Goal: Obtain resource: Download file/media

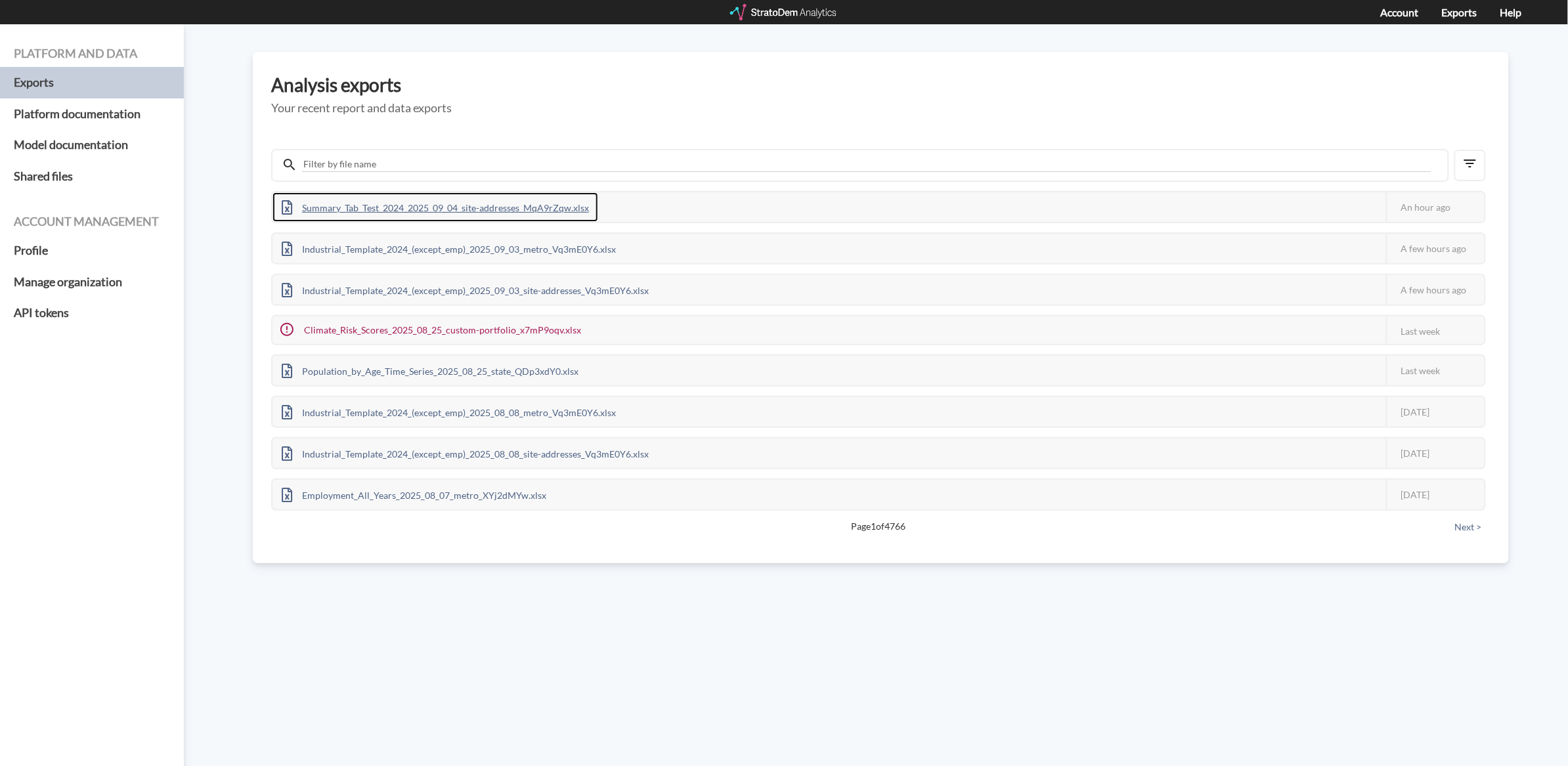
click at [536, 197] on div "Summary_Tab_Test_2024_2025_09_04_site-addresses_MqA9rZqw.xlsx" at bounding box center [435, 208] width 325 height 30
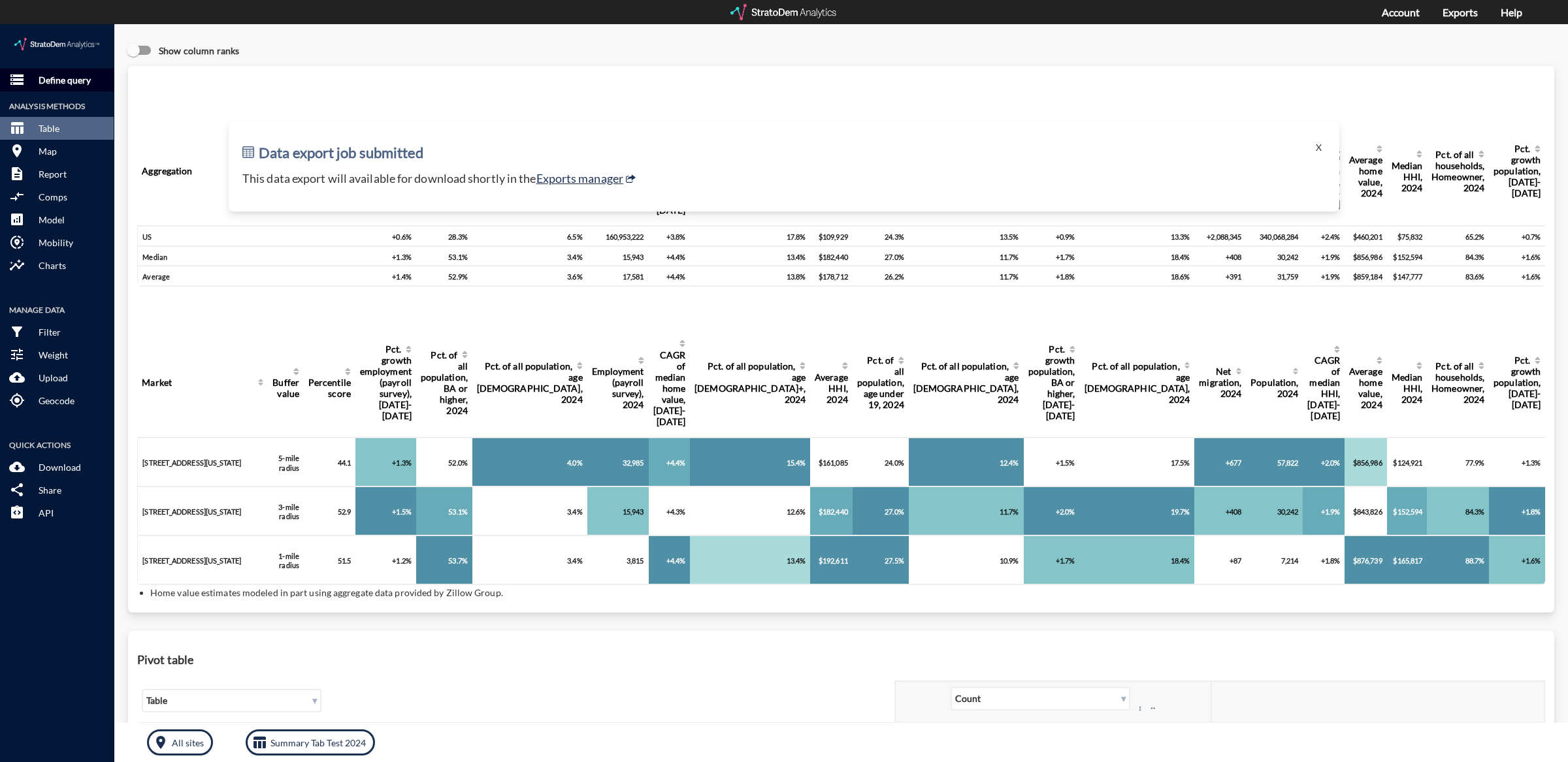
click button "storage Define query"
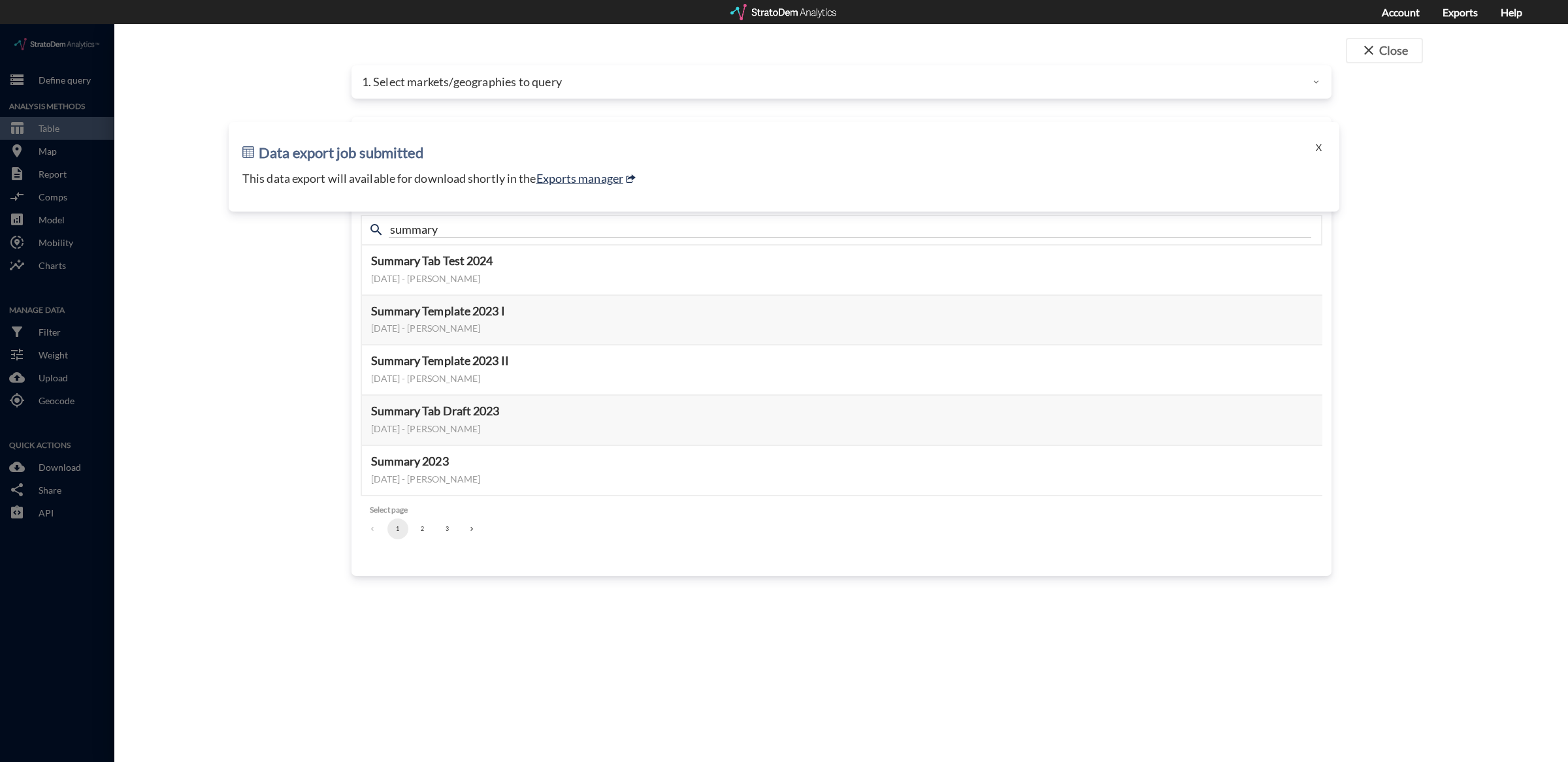
click div "Data export job submitted X This data export will available for download shortl…"
click button "X"
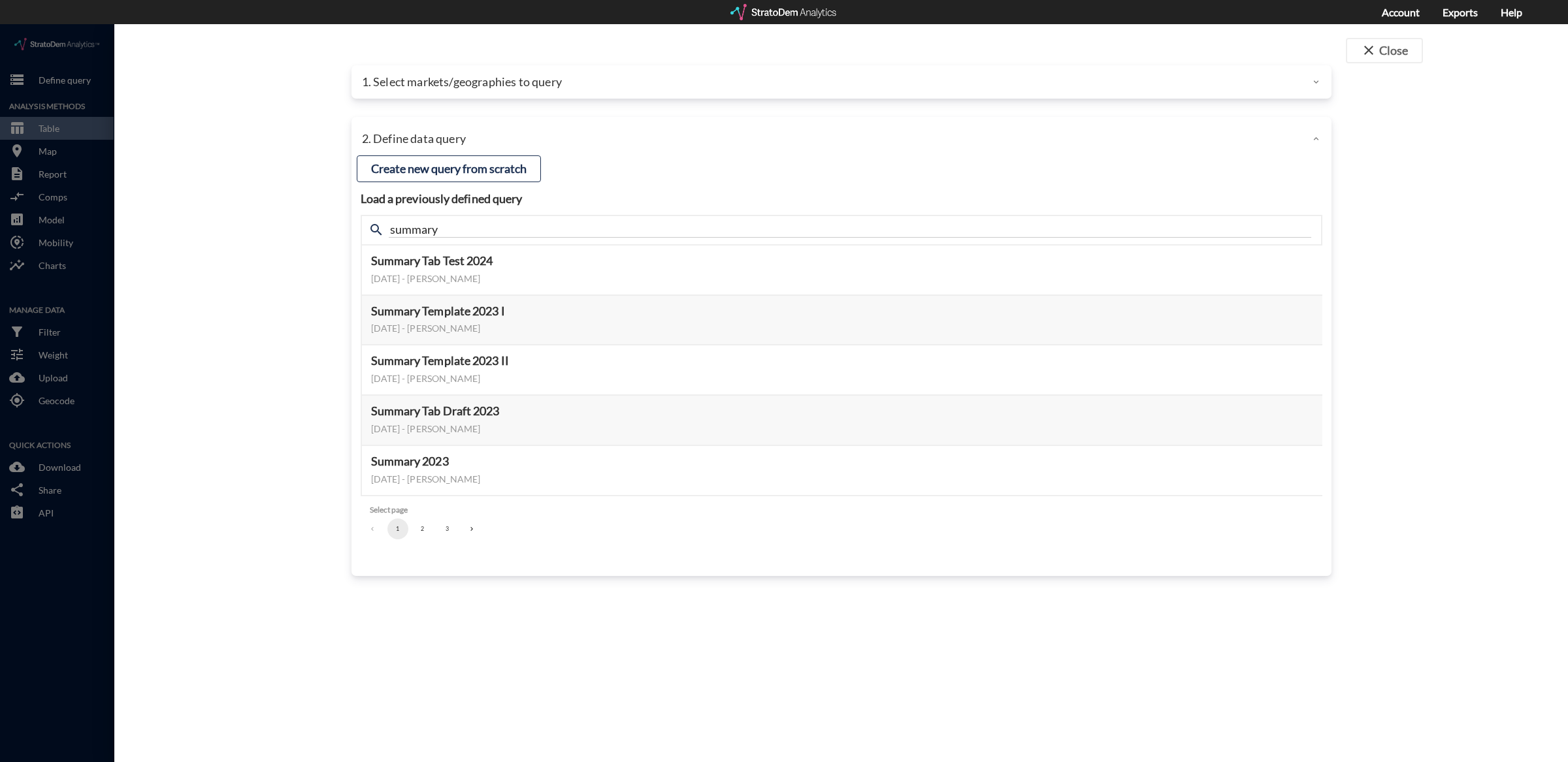
click div "1. Select markets/geographies to query"
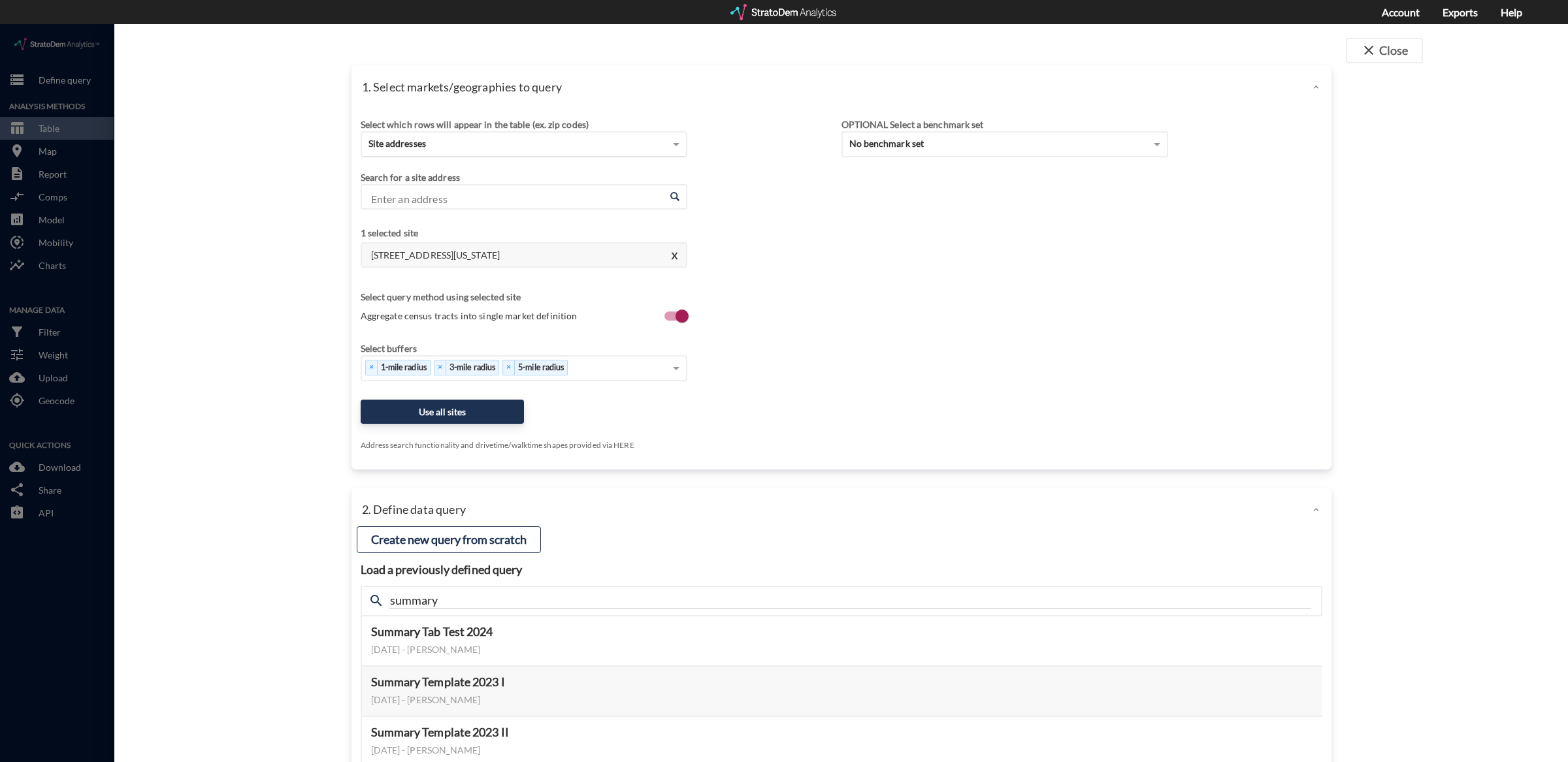
click div "Site addresses"
click div "Metropolitan Statistical Areas"
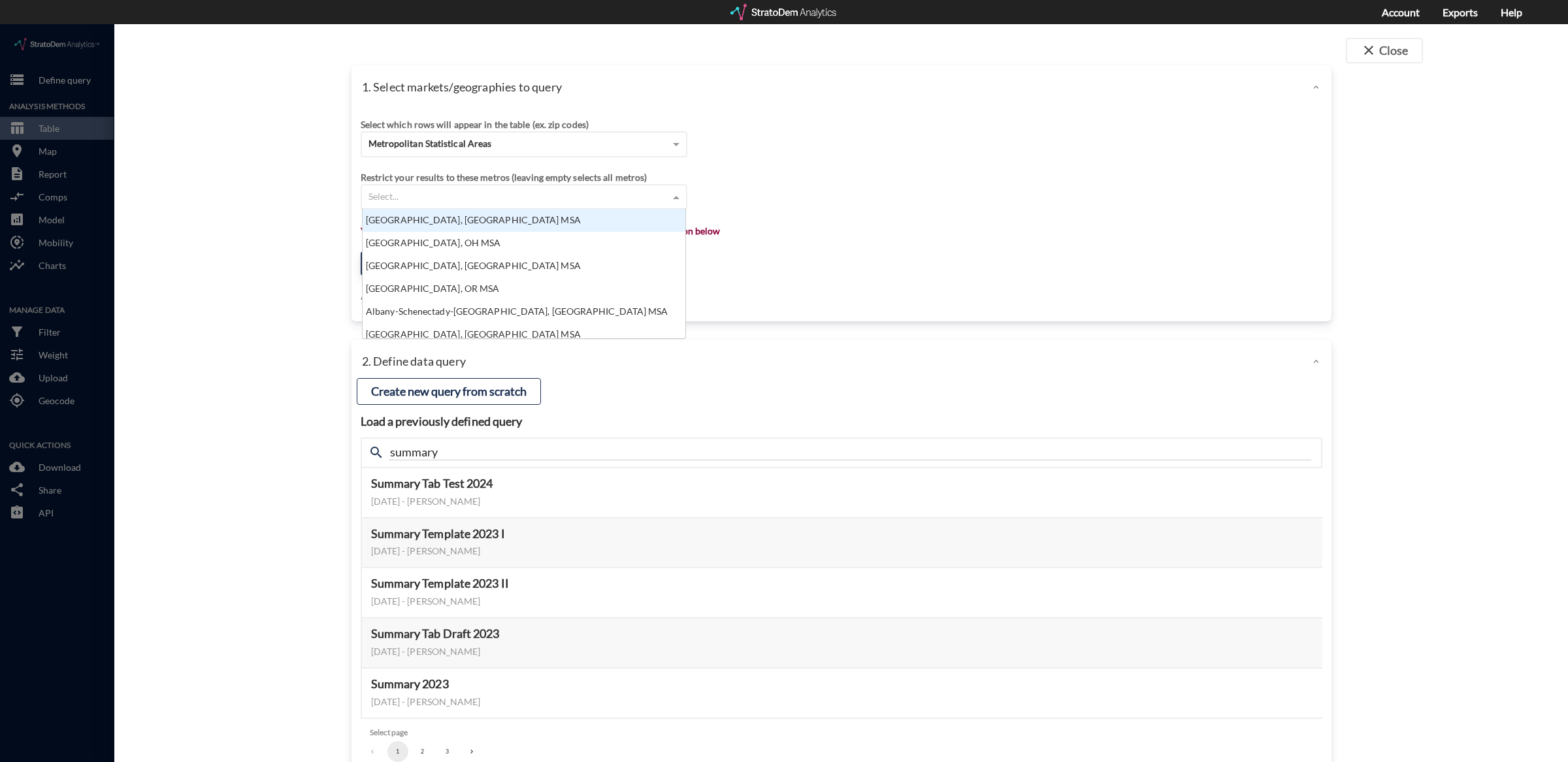
click div "Select..."
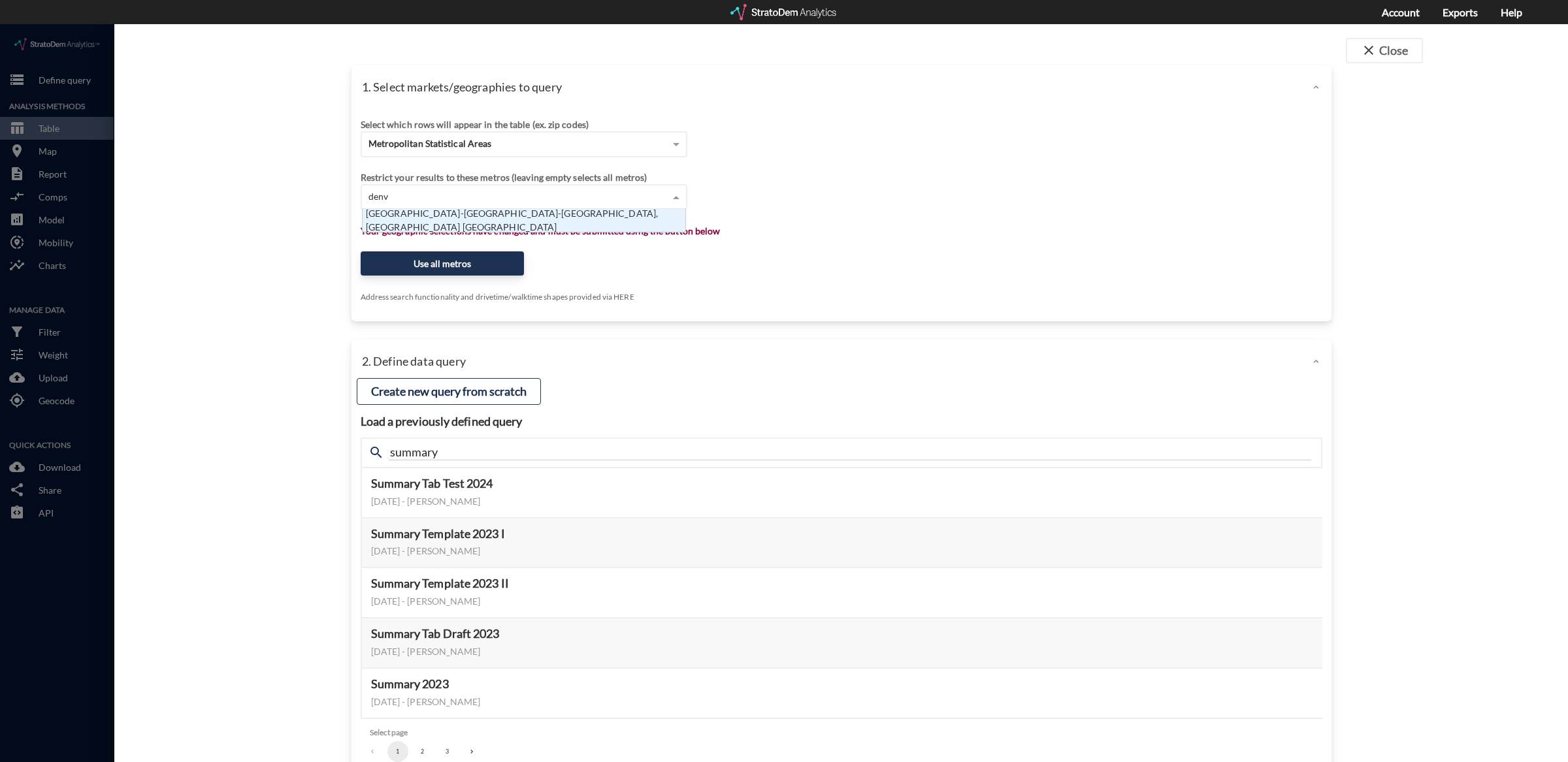
scroll to position [10, 316]
type input "denver"
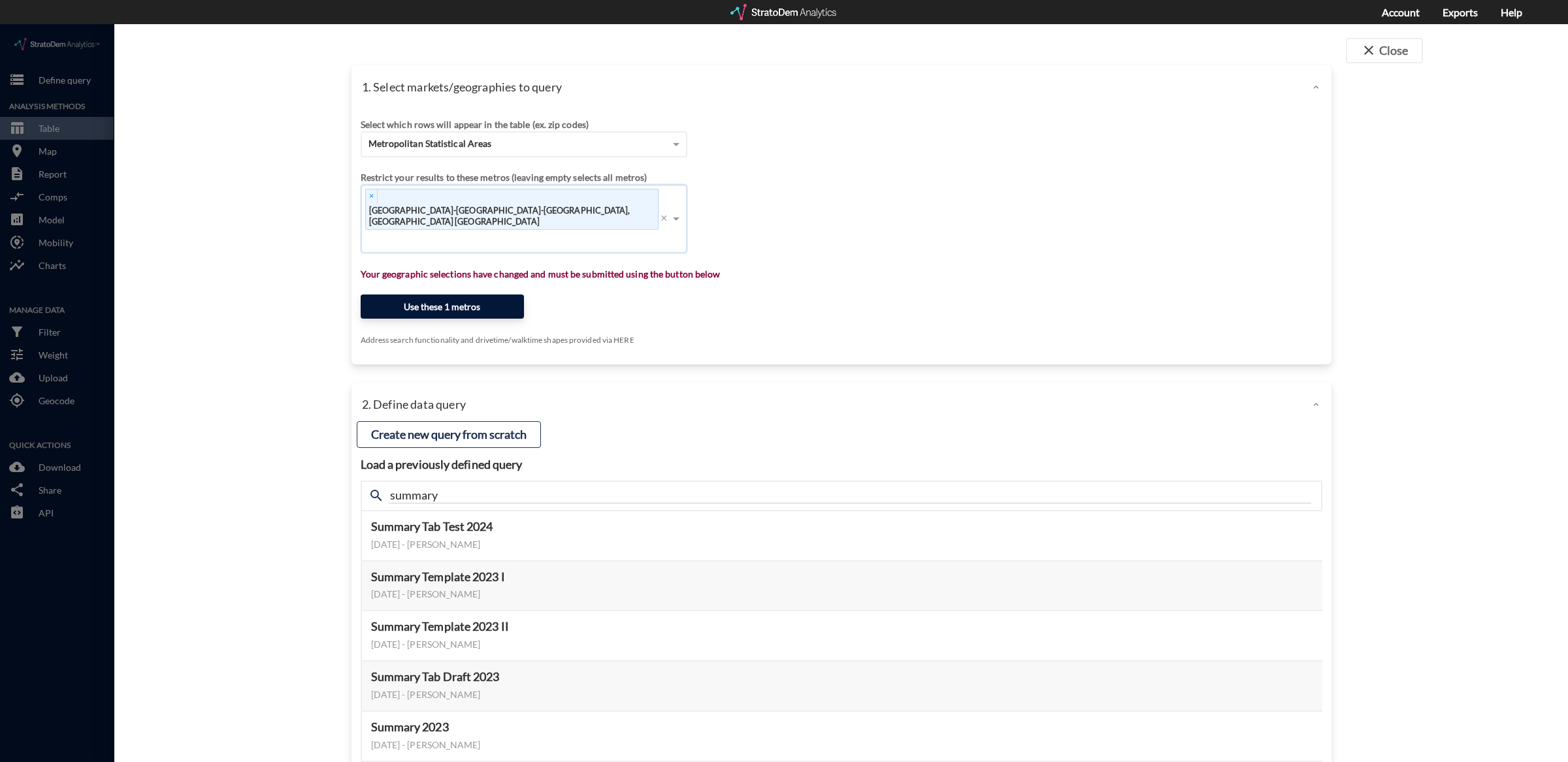
click button "Use these 1 metros"
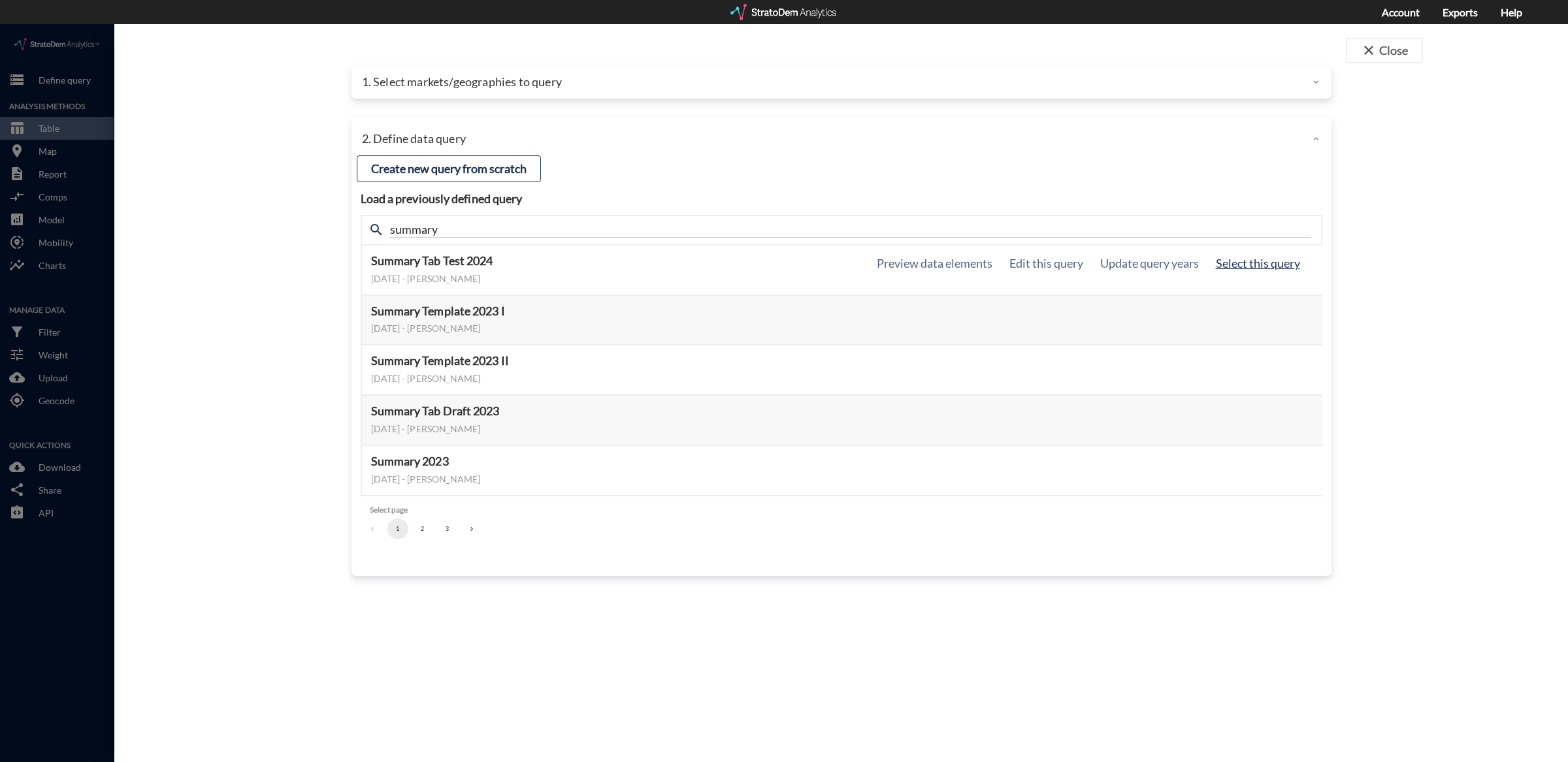
click button "Select this query"
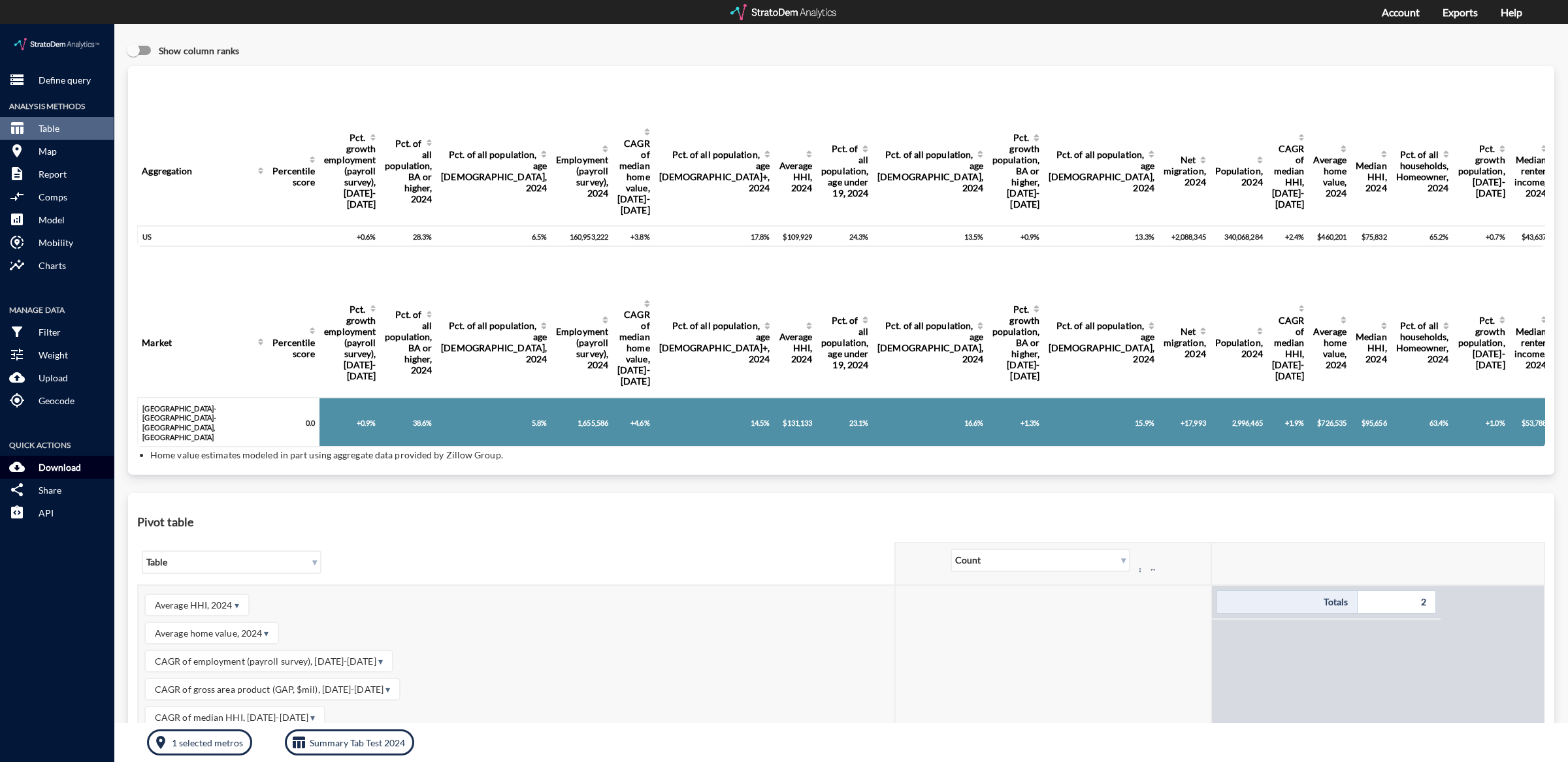
click button "cloud_download Download"
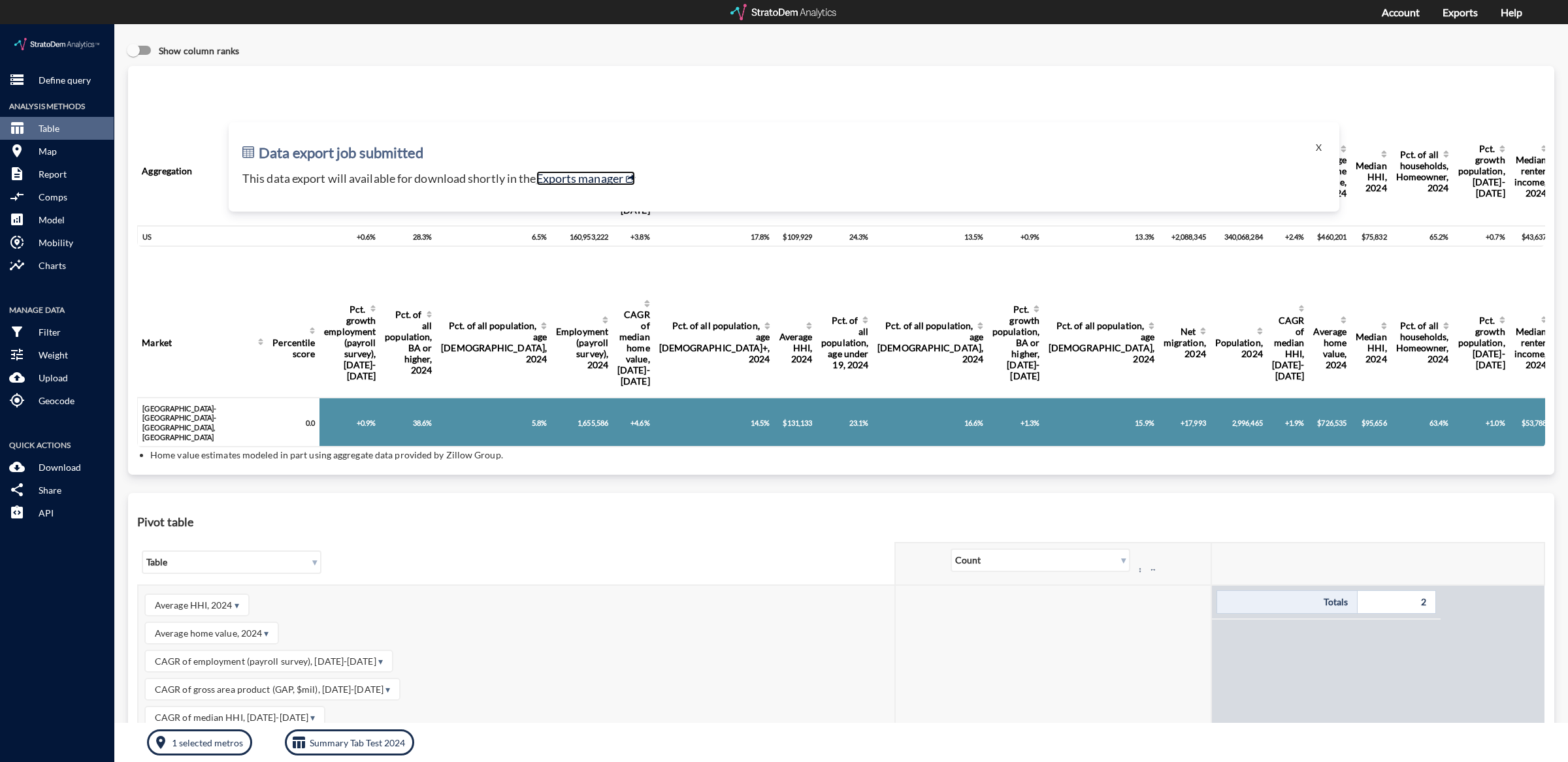
click link "Exports manager"
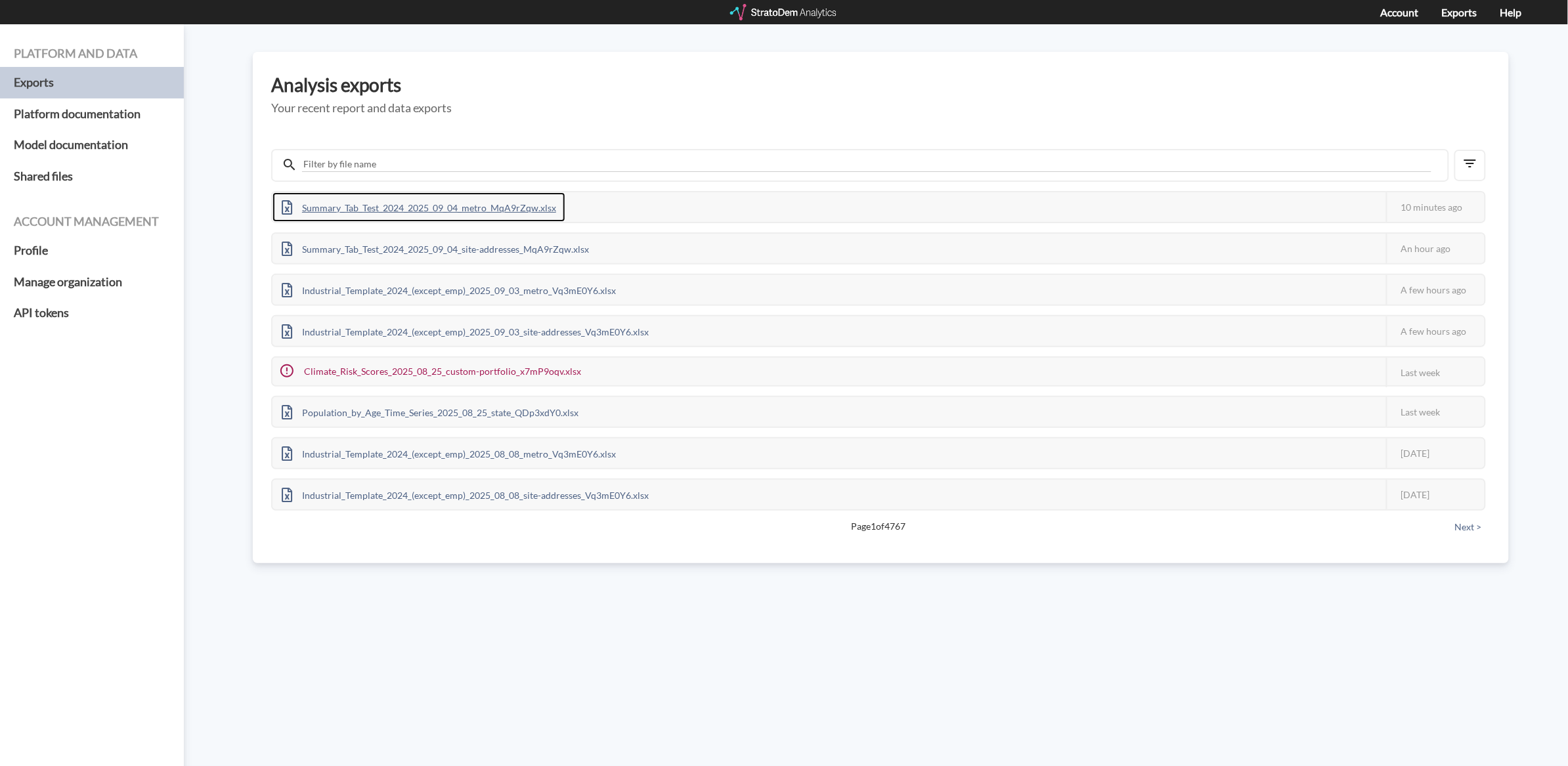
click at [481, 201] on div "Summary_Tab_Test_2024_2025_09_04_metro_MqA9rZqw.xlsx" at bounding box center [419, 208] width 293 height 30
